Goal: Information Seeking & Learning: Learn about a topic

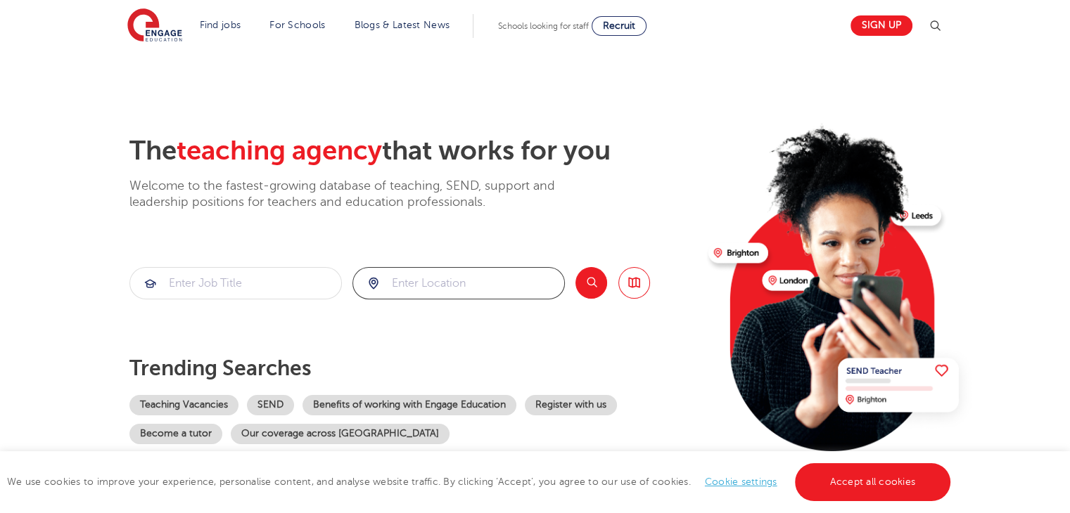
click at [409, 288] on input "search" at bounding box center [458, 283] width 211 height 31
click at [422, 326] on li "[GEOGRAPHIC_DATA]" at bounding box center [458, 324] width 201 height 28
type input "[GEOGRAPHIC_DATA]"
click at [270, 271] on input "search" at bounding box center [235, 283] width 211 height 31
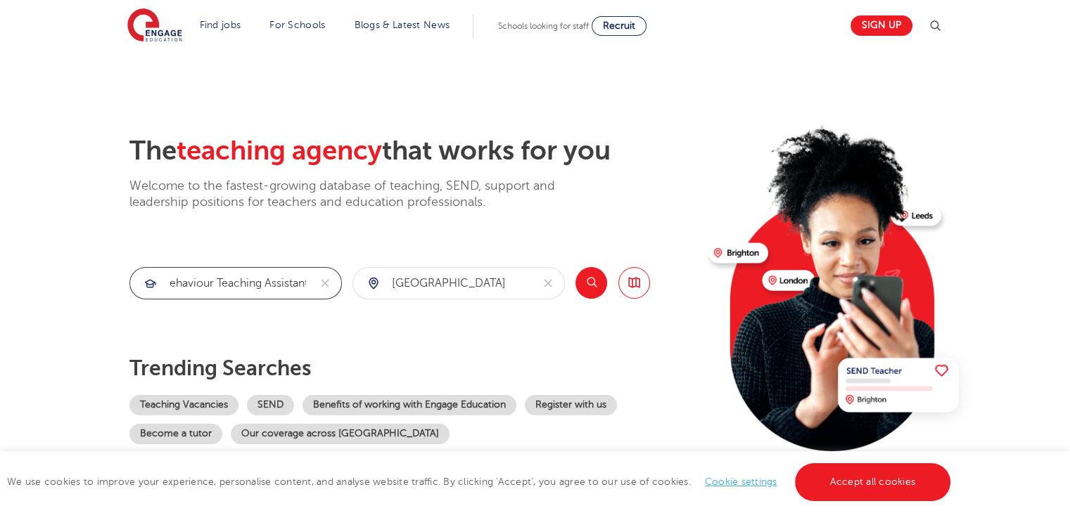
type input "Behaviour teaching assistant"
click button "Submit" at bounding box center [0, 0] width 0 height 0
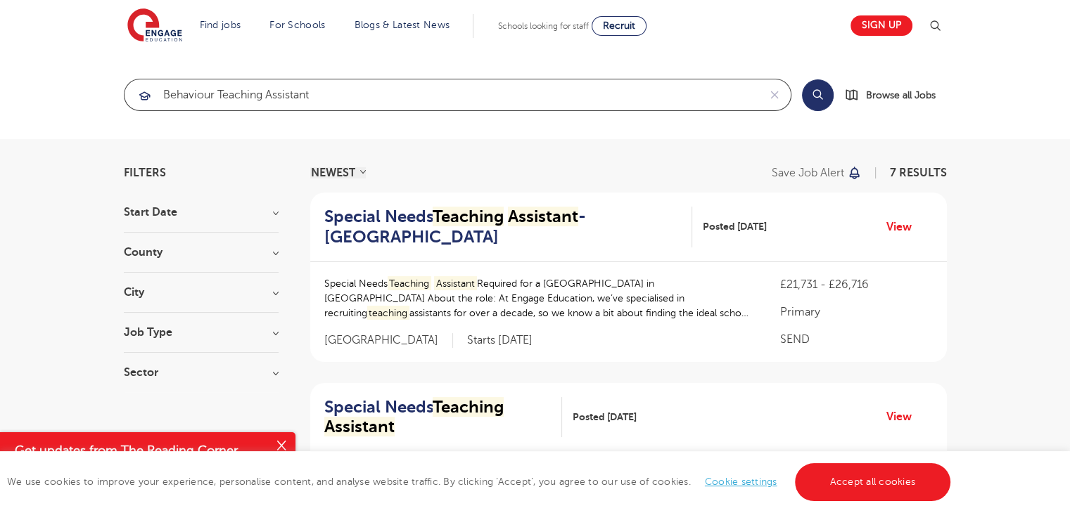
drag, startPoint x: 361, startPoint y: 96, endPoint x: 22, endPoint y: 110, distance: 339.3
click at [22, 110] on section "Behaviour teaching assistant Search Browse all Jobs" at bounding box center [535, 95] width 1070 height 89
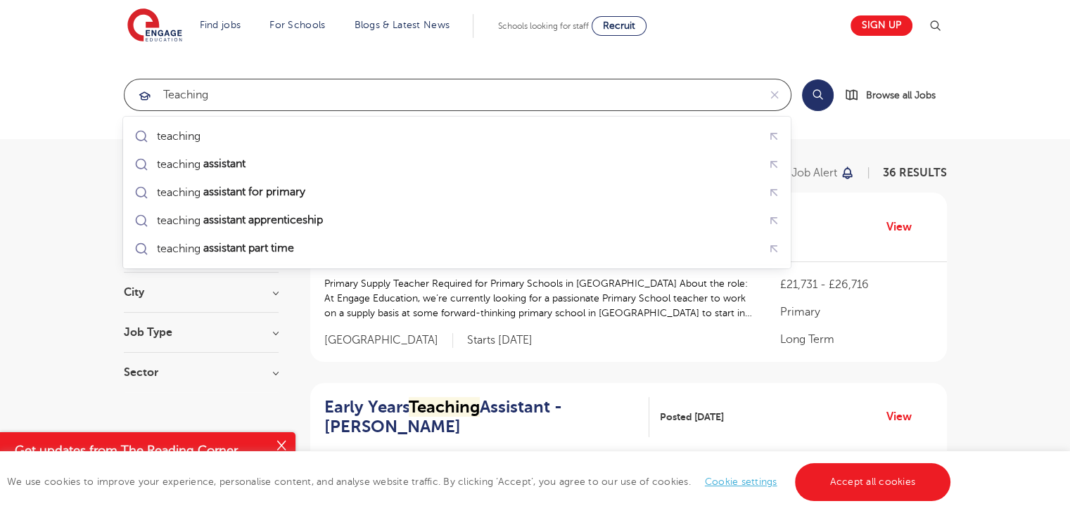
click button "Submit" at bounding box center [0, 0] width 0 height 0
click at [316, 94] on input "Teaching" at bounding box center [441, 94] width 634 height 31
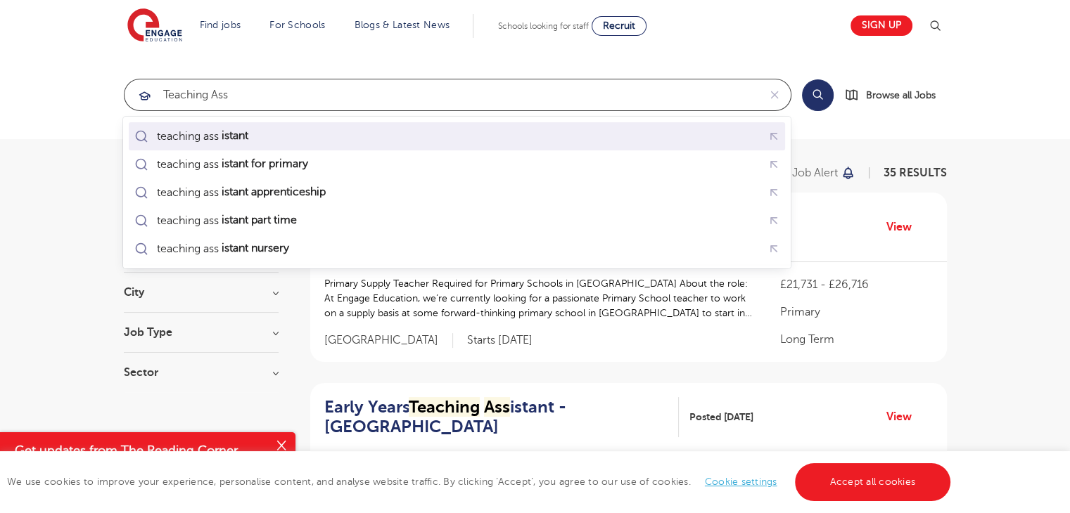
click at [217, 144] on div "teaching ass istant" at bounding box center [194, 137] width 124 height 20
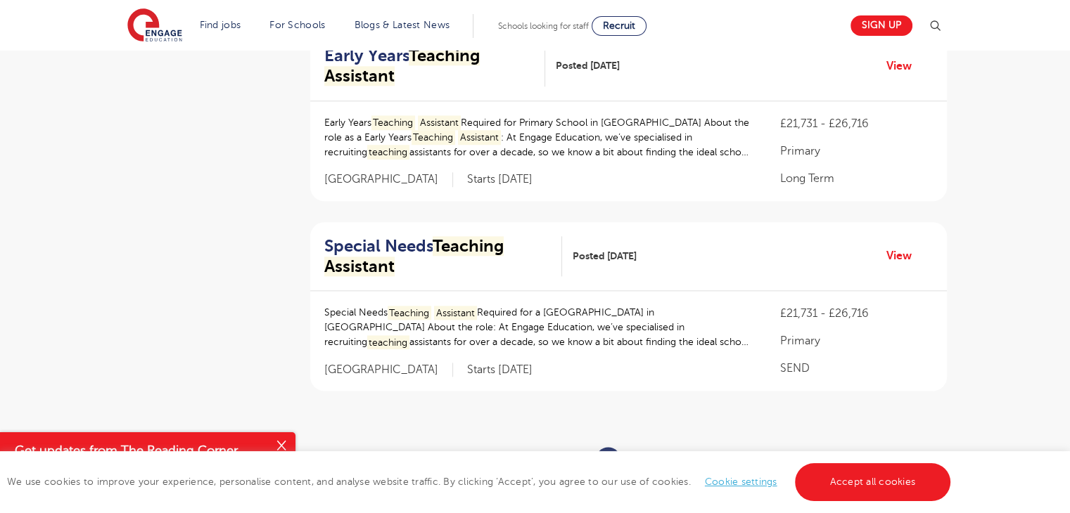
scroll to position [1912, 0]
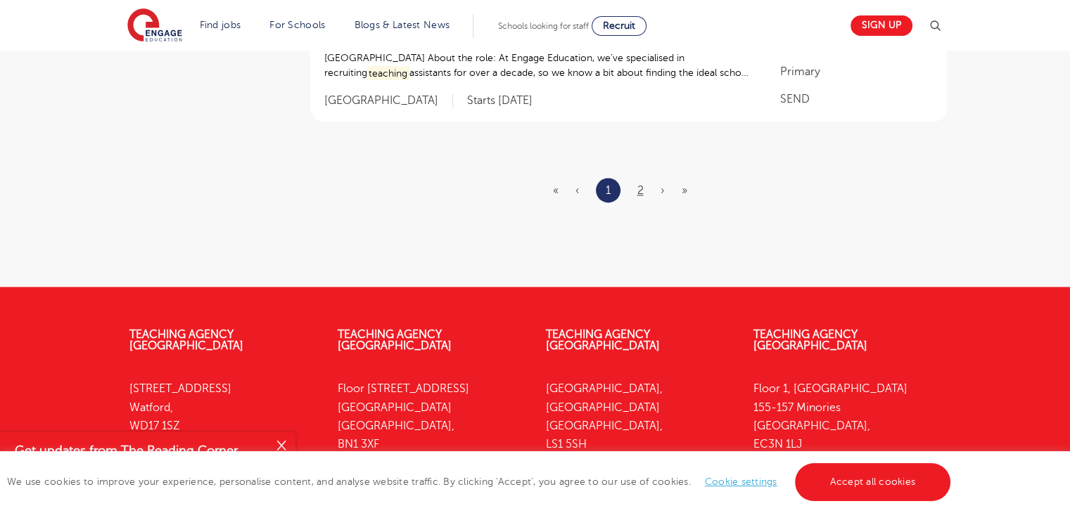
type input "teaching assistant"
click at [638, 184] on link "2" at bounding box center [640, 190] width 6 height 13
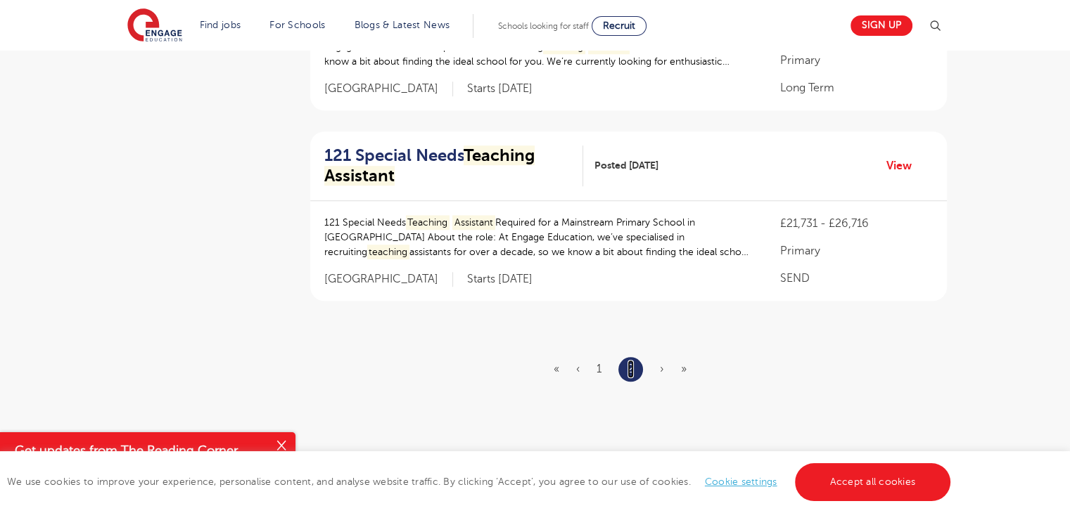
scroll to position [1144, 0]
click at [662, 361] on span "›" at bounding box center [662, 367] width 4 height 13
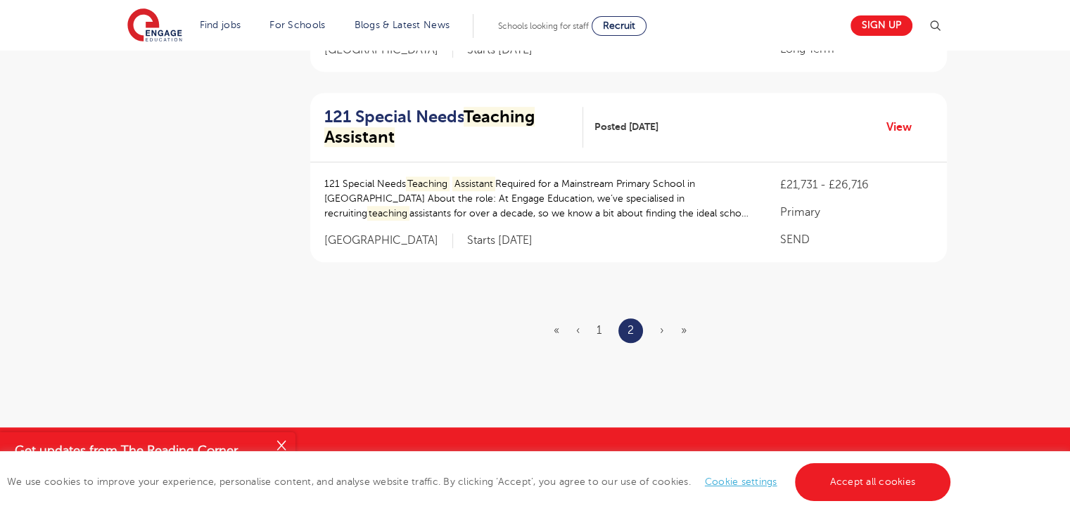
scroll to position [1180, 0]
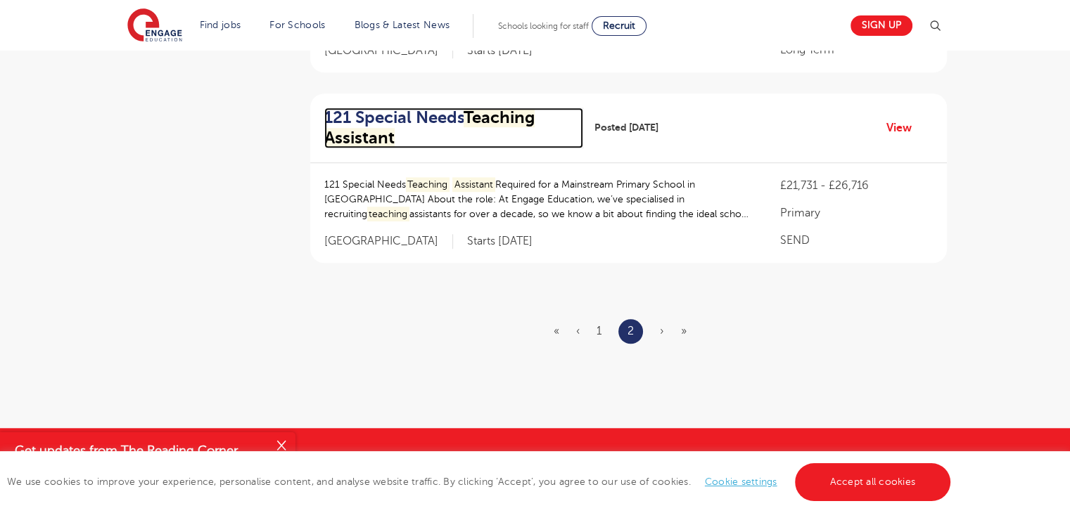
click at [482, 108] on mark "Teaching" at bounding box center [498, 118] width 71 height 20
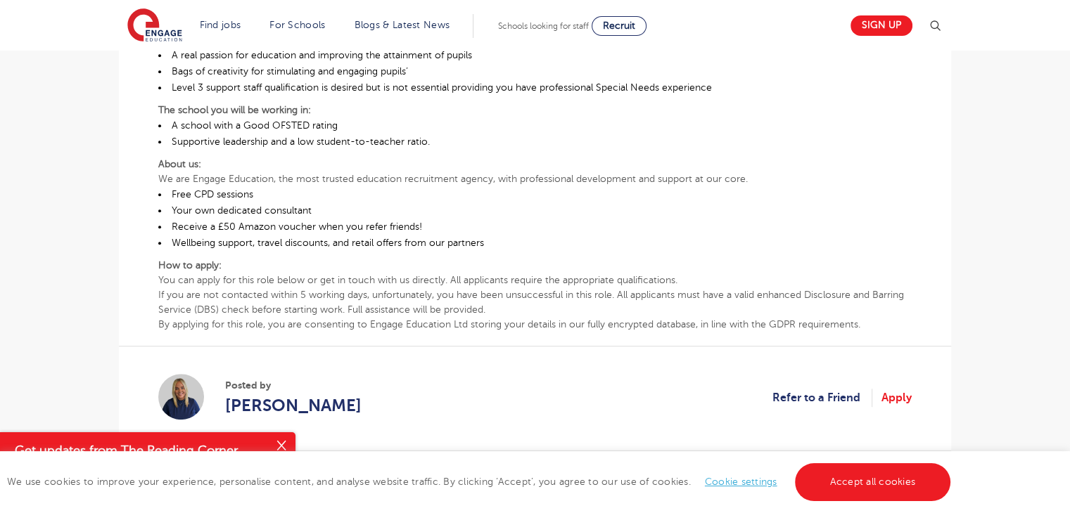
scroll to position [770, 0]
